Goal: Go to known website: Go to known website

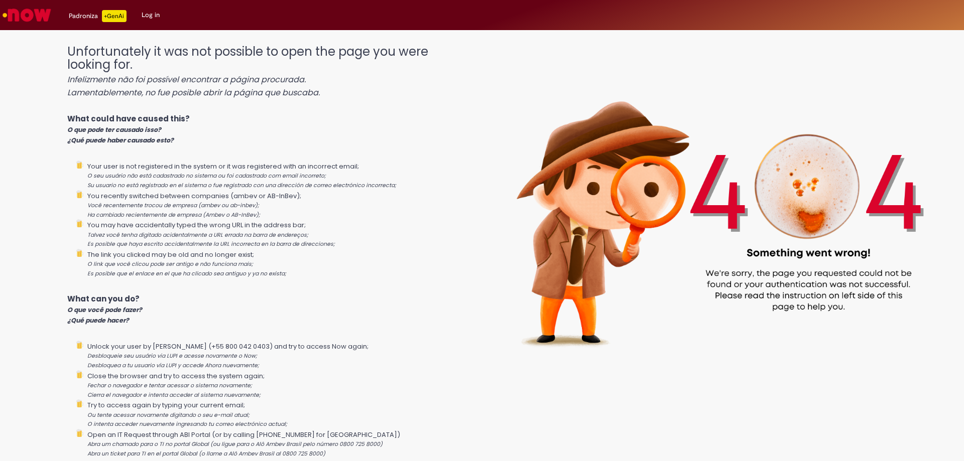
click at [44, 13] on img "Go to homepage" at bounding box center [27, 15] width 52 height 20
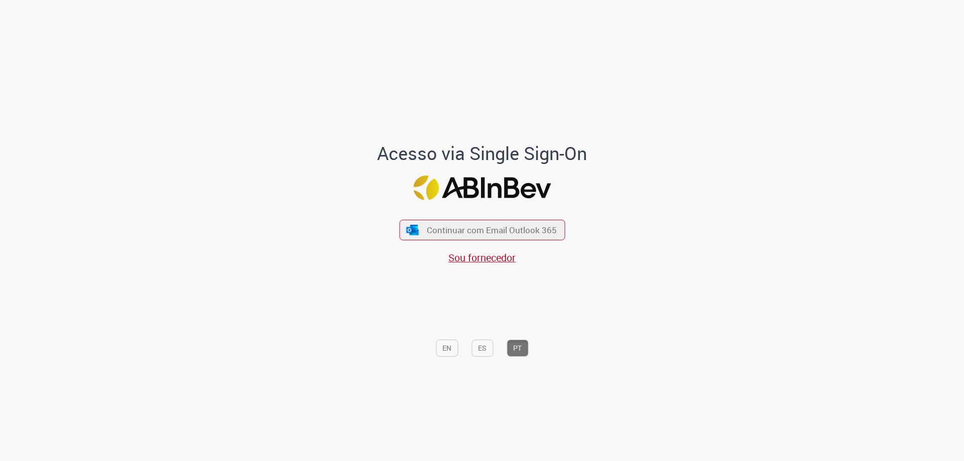
click at [463, 219] on div "Continuar com Email Outlook 365 Sou fornecedor" at bounding box center [482, 237] width 166 height 56
click at [460, 227] on span "Continuar com Email Outlook 365" at bounding box center [491, 230] width 133 height 12
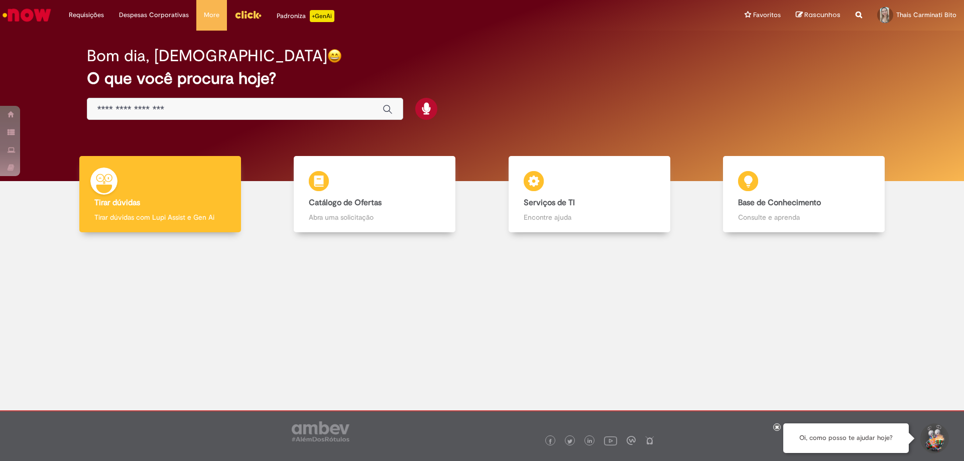
click at [244, 16] on img "Menu Cabeçalho" at bounding box center [248, 14] width 27 height 15
